Goal: Information Seeking & Learning: Compare options

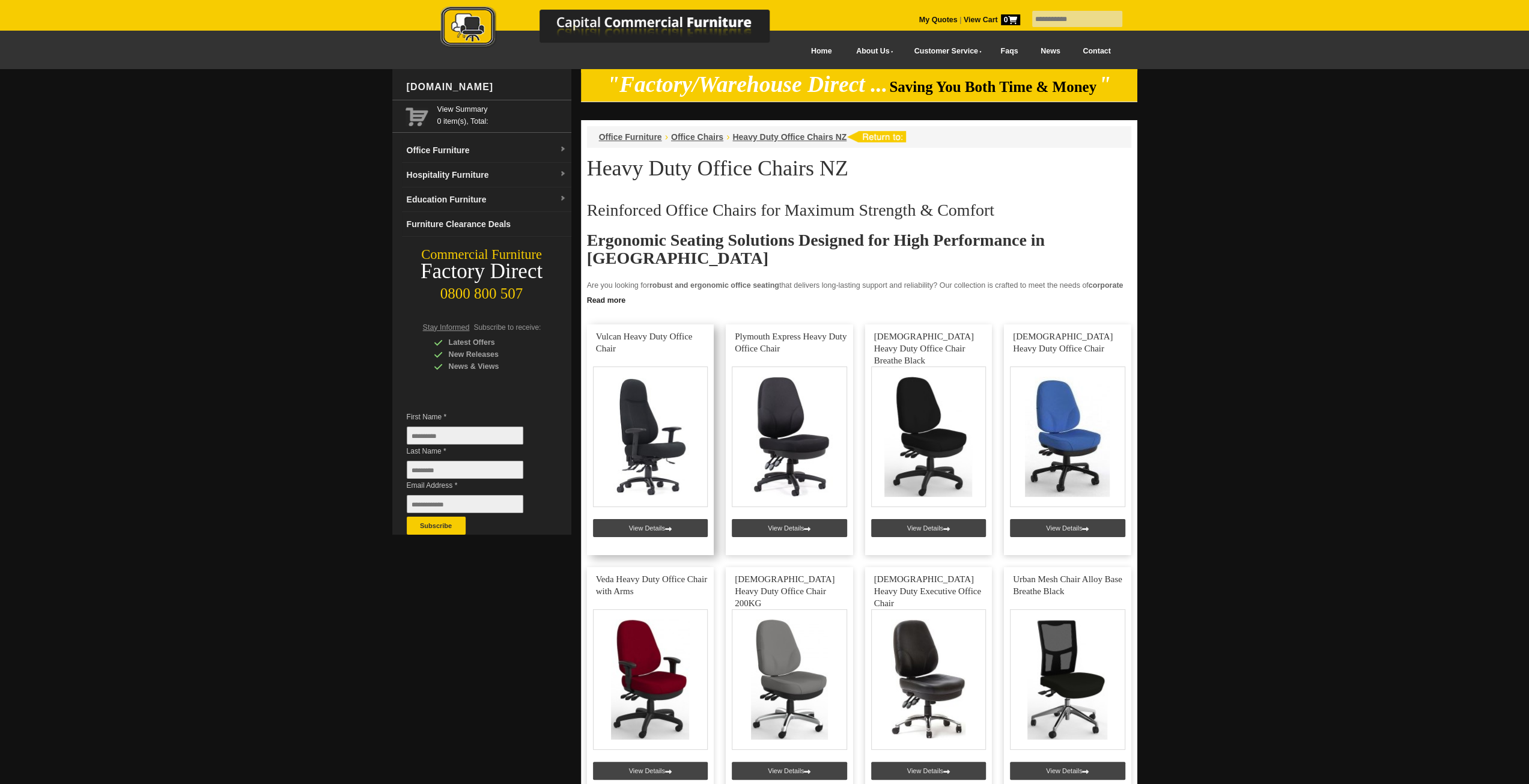
click at [666, 423] on link at bounding box center [651, 439] width 127 height 230
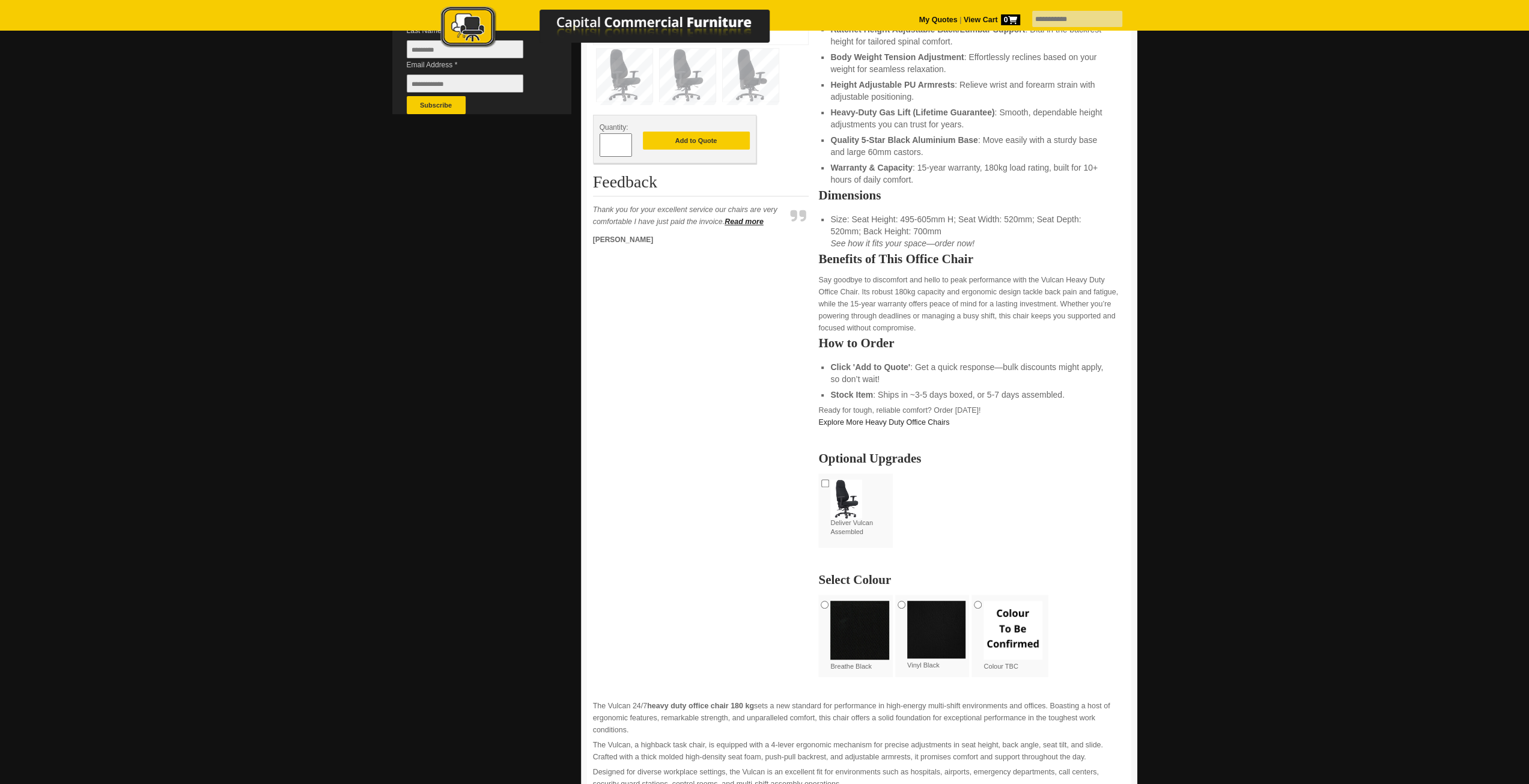
scroll to position [240, 0]
